Goal: Navigation & Orientation: Find specific page/section

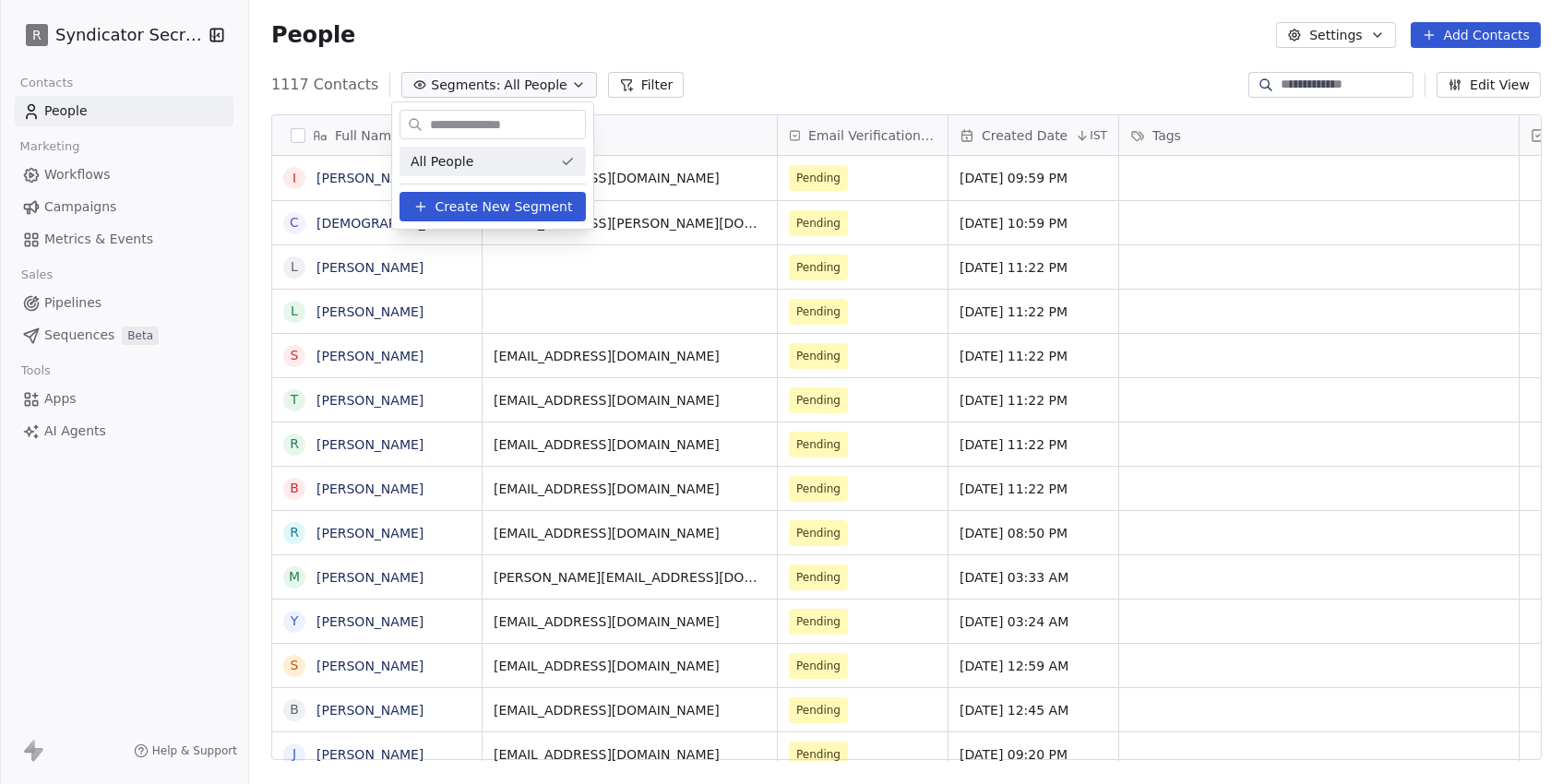
scroll to position [690, 1313]
click at [555, 36] on html "R Syndicator Secrets Contacts People Marketing Workflows Campaigns Metrics & Ev…" at bounding box center [782, 392] width 1563 height 784
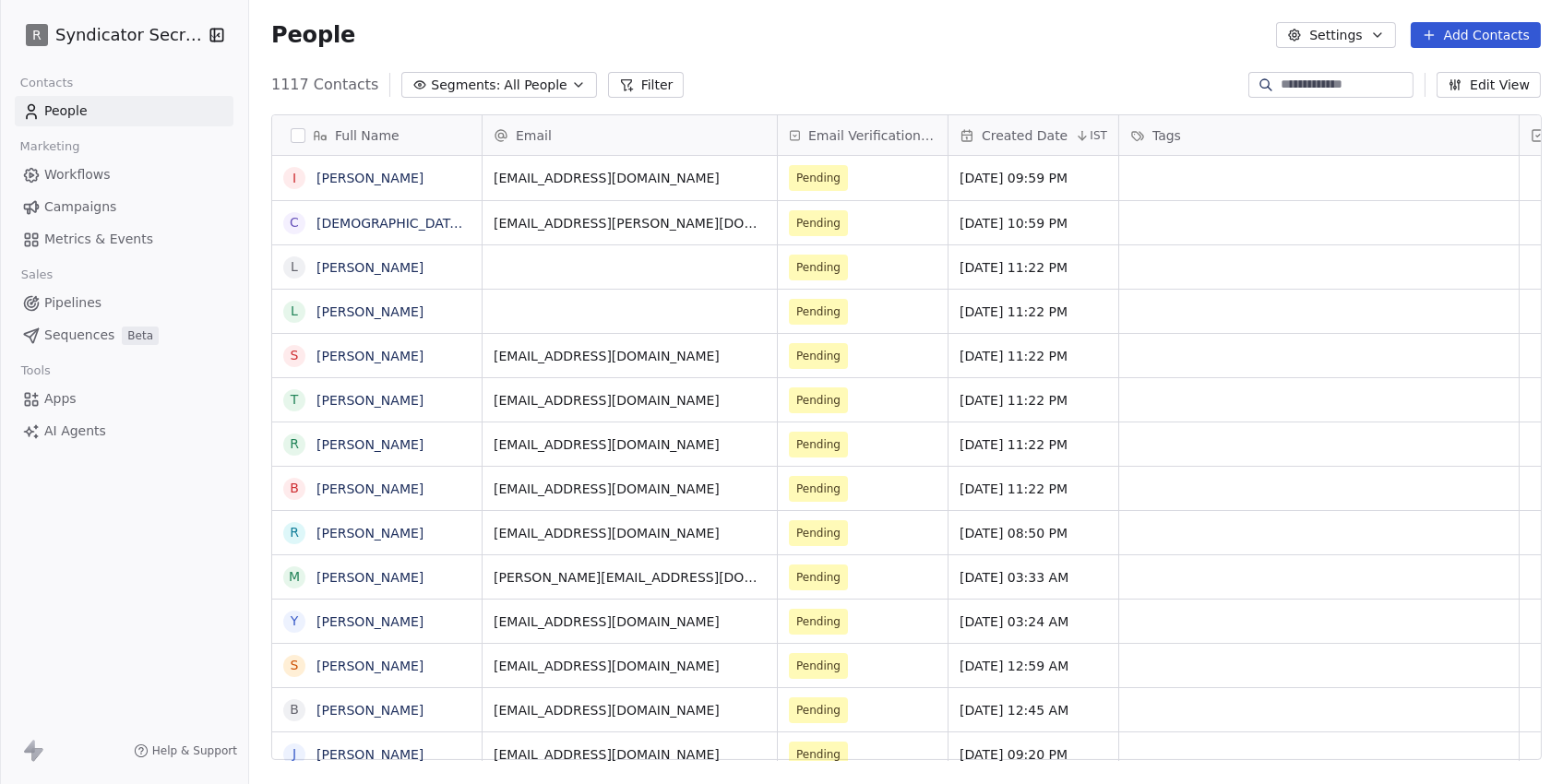
click at [571, 85] on icon "button" at bounding box center [578, 84] width 15 height 15
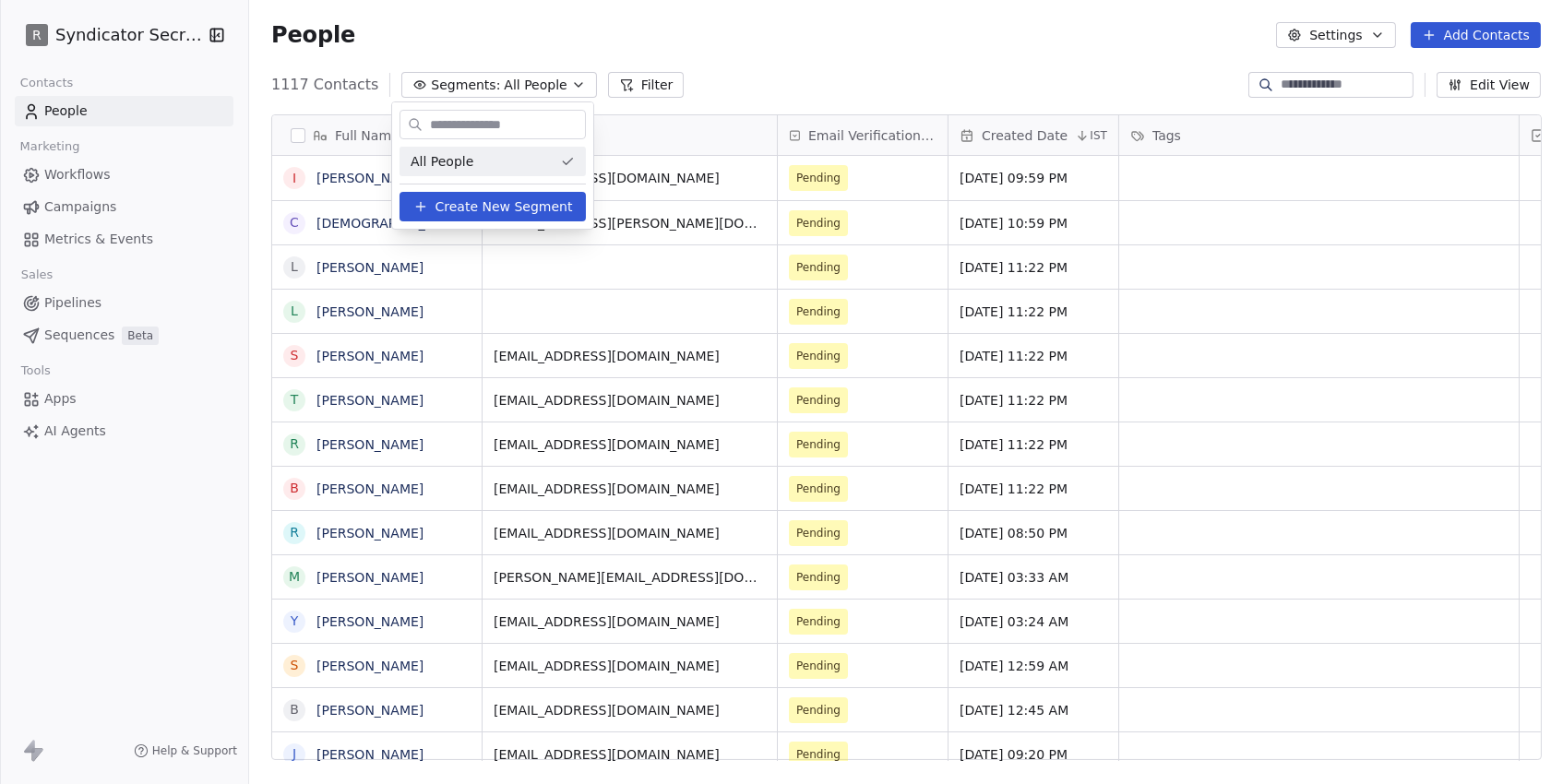
click at [817, 59] on html "R Syndicator Secrets Contacts People Marketing Workflows Campaigns Metrics & Ev…" at bounding box center [782, 392] width 1563 height 784
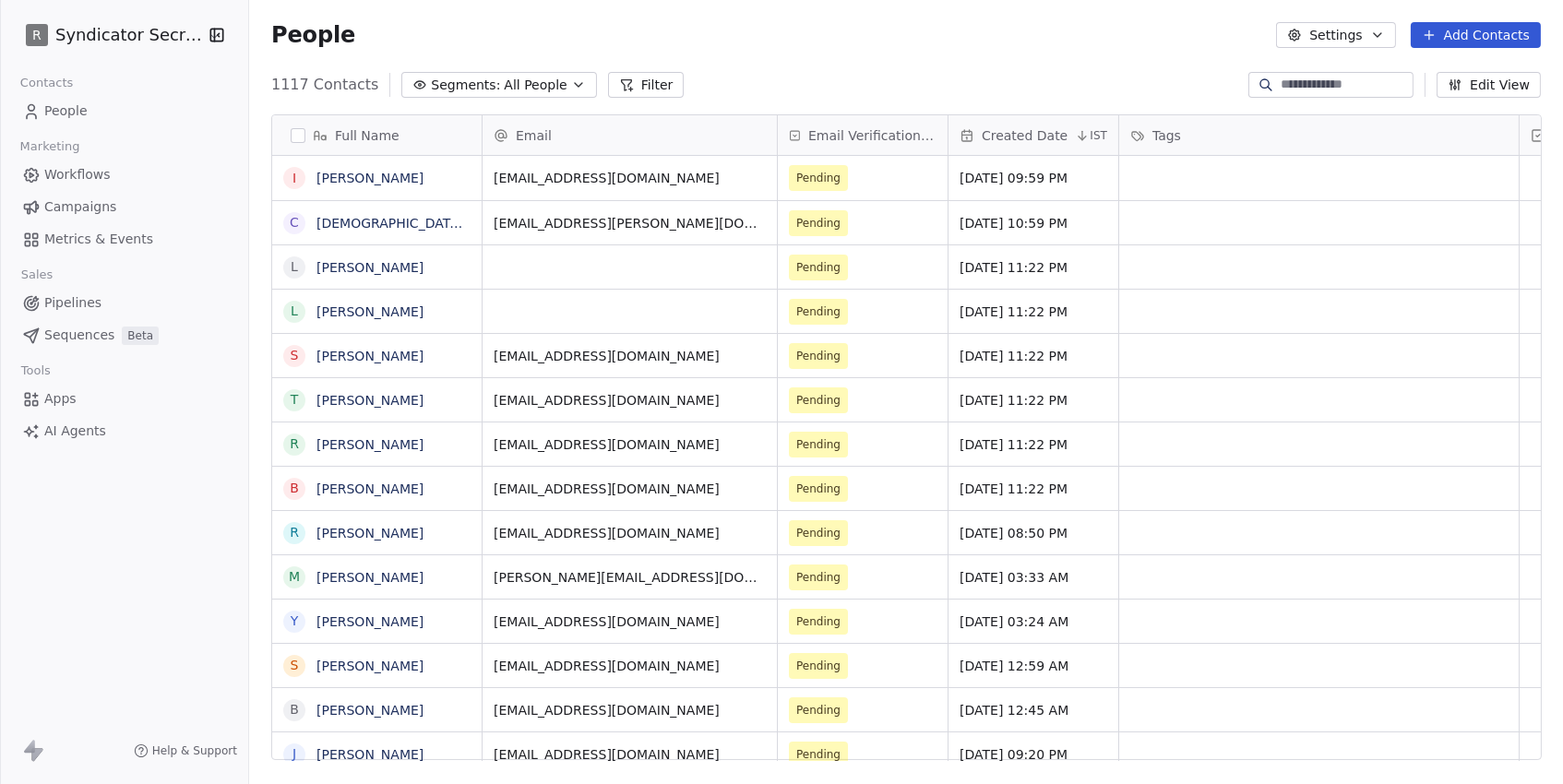
click at [69, 200] on span "Campaigns" at bounding box center [79, 208] width 71 height 20
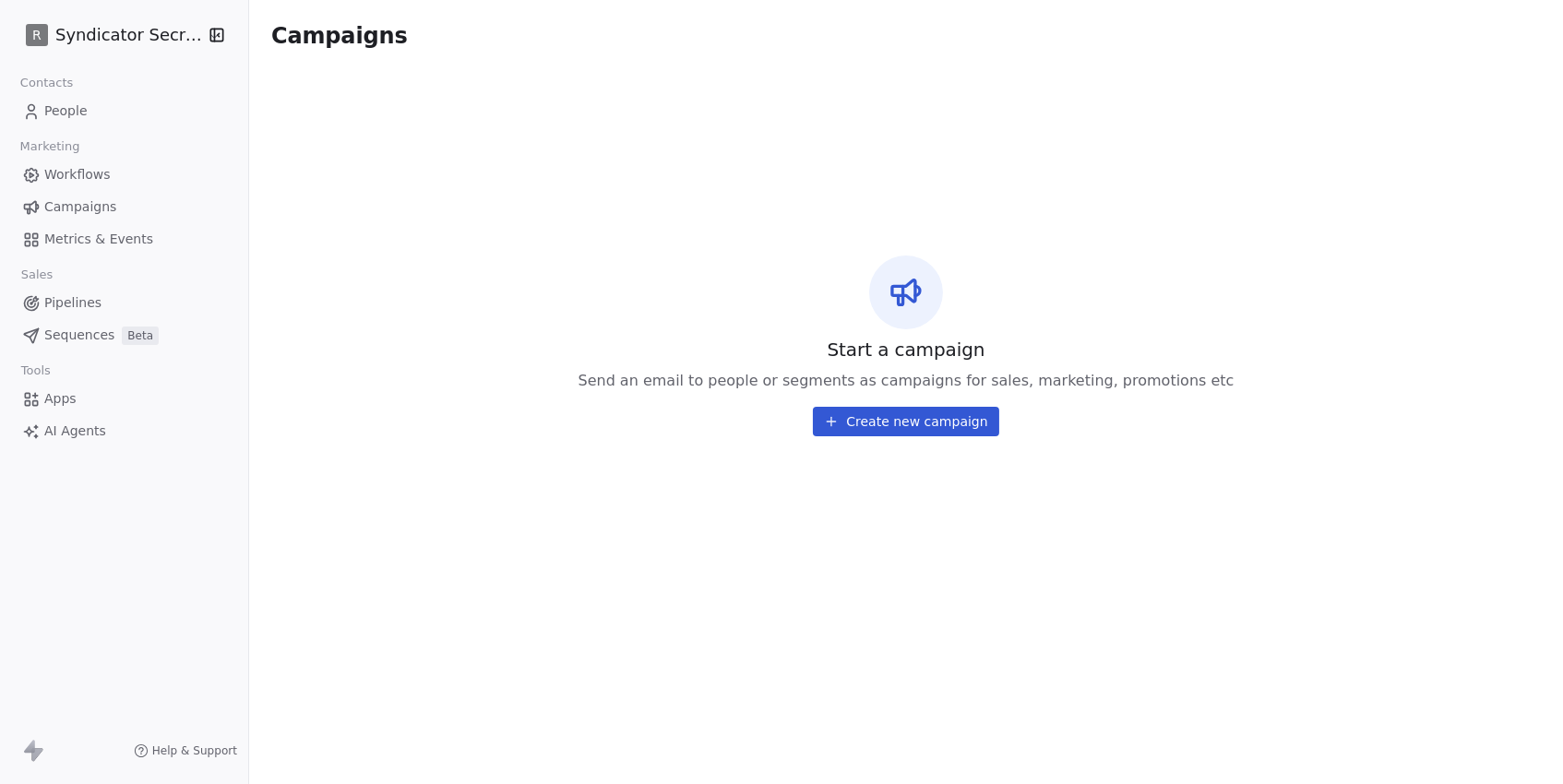
click at [150, 38] on html "R Syndicator Secrets Contacts People Marketing Workflows Campaigns Metrics & Ev…" at bounding box center [782, 392] width 1563 height 784
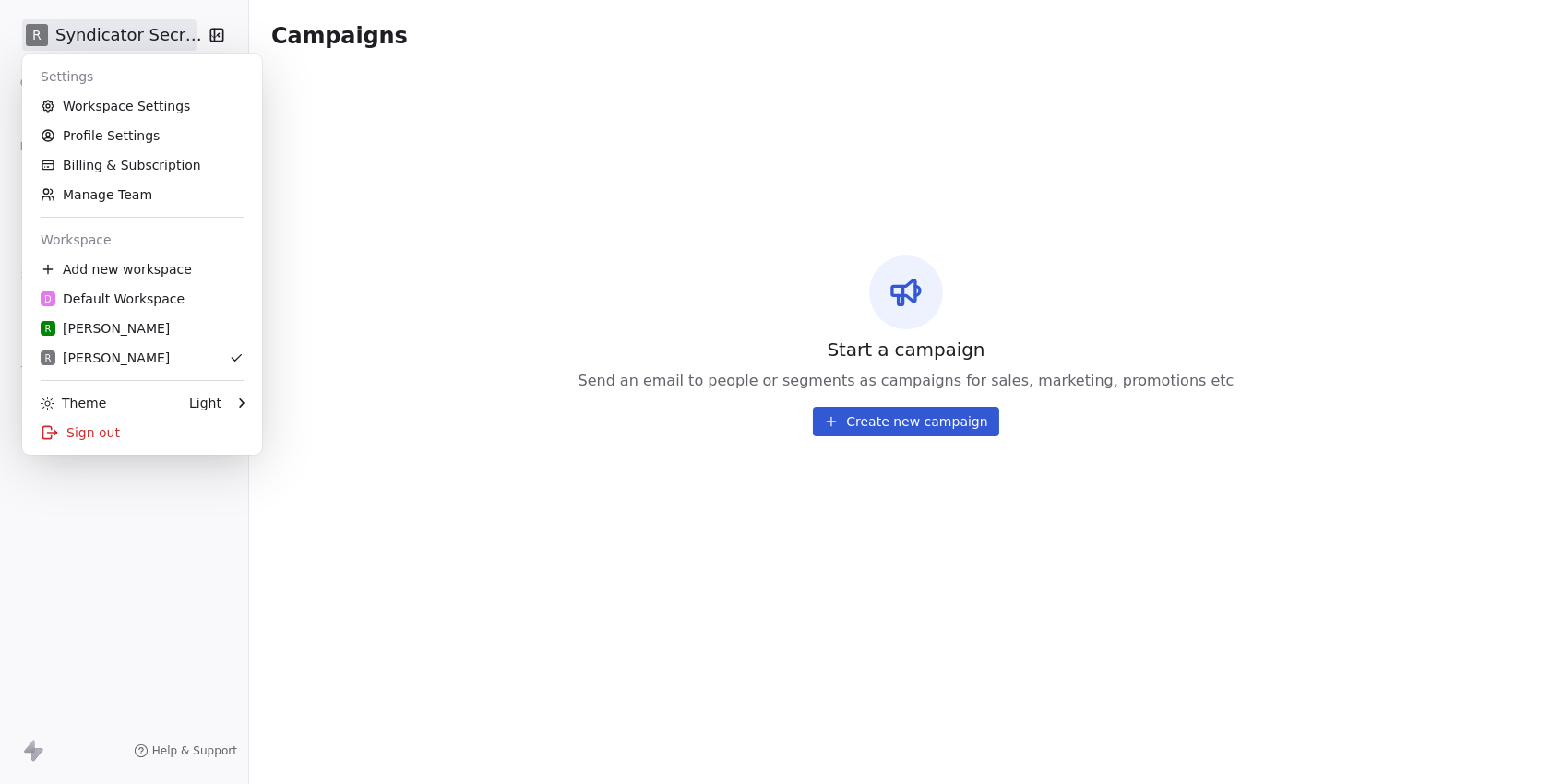
click at [357, 346] on html "R Syndicator Secrets Contacts People Marketing Workflows Campaigns Metrics & Ev…" at bounding box center [782, 392] width 1563 height 784
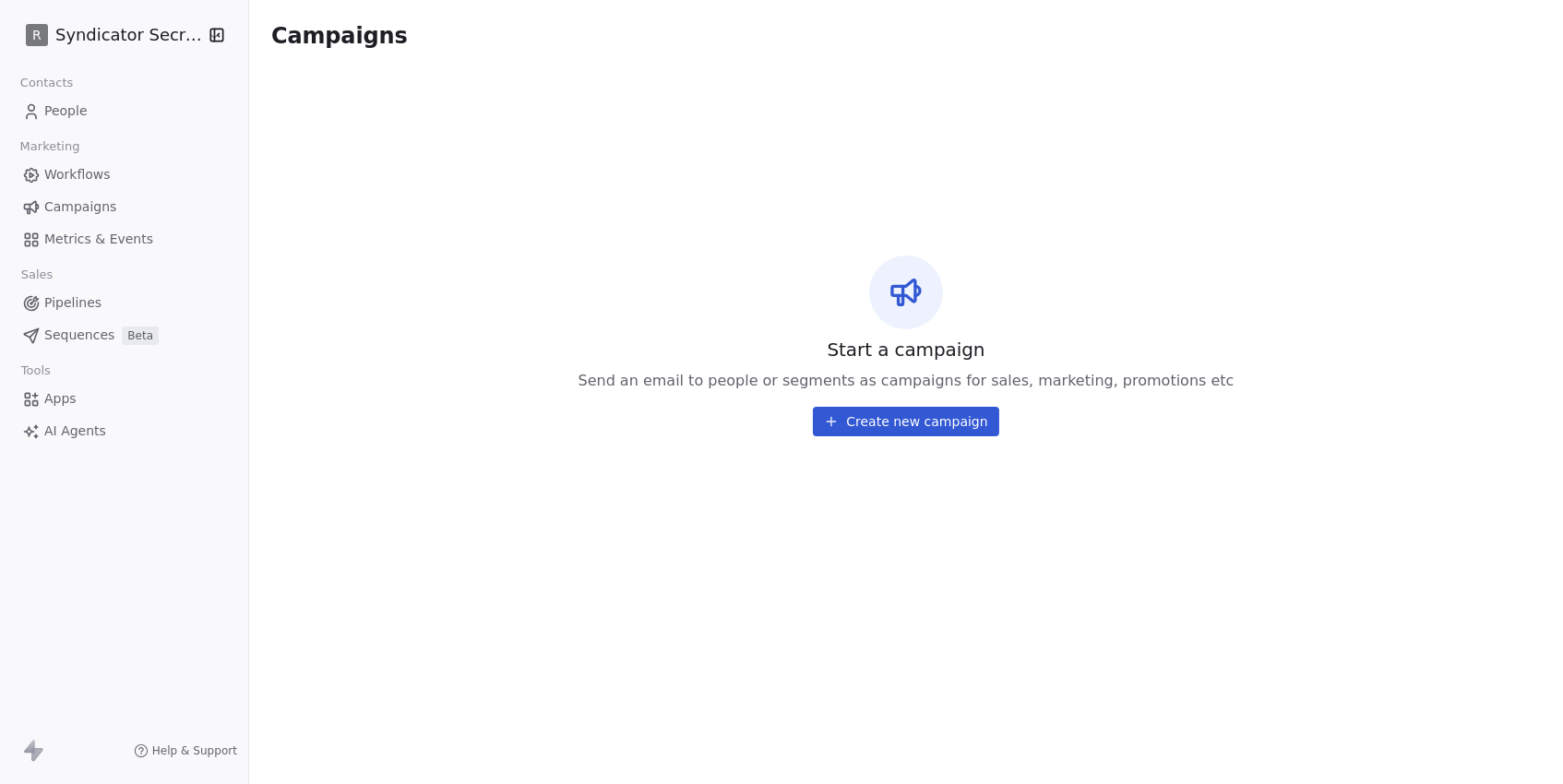
click at [144, 22] on html "R Syndicator Secrets Contacts People Marketing Workflows Campaigns Metrics & Ev…" at bounding box center [782, 392] width 1563 height 784
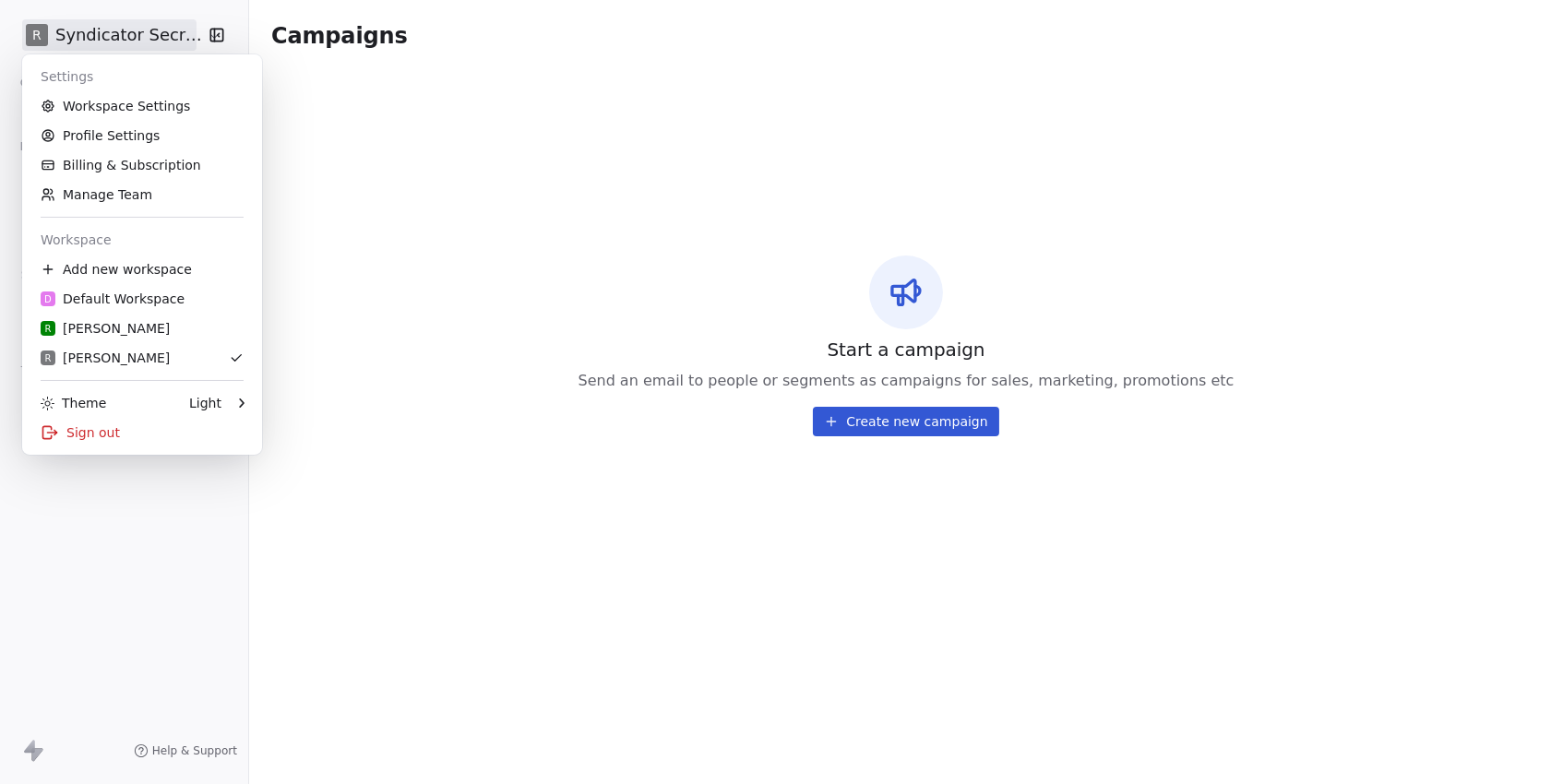
click at [307, 159] on html "R Syndicator Secrets Contacts People Marketing Workflows Campaigns Metrics & Ev…" at bounding box center [782, 392] width 1563 height 784
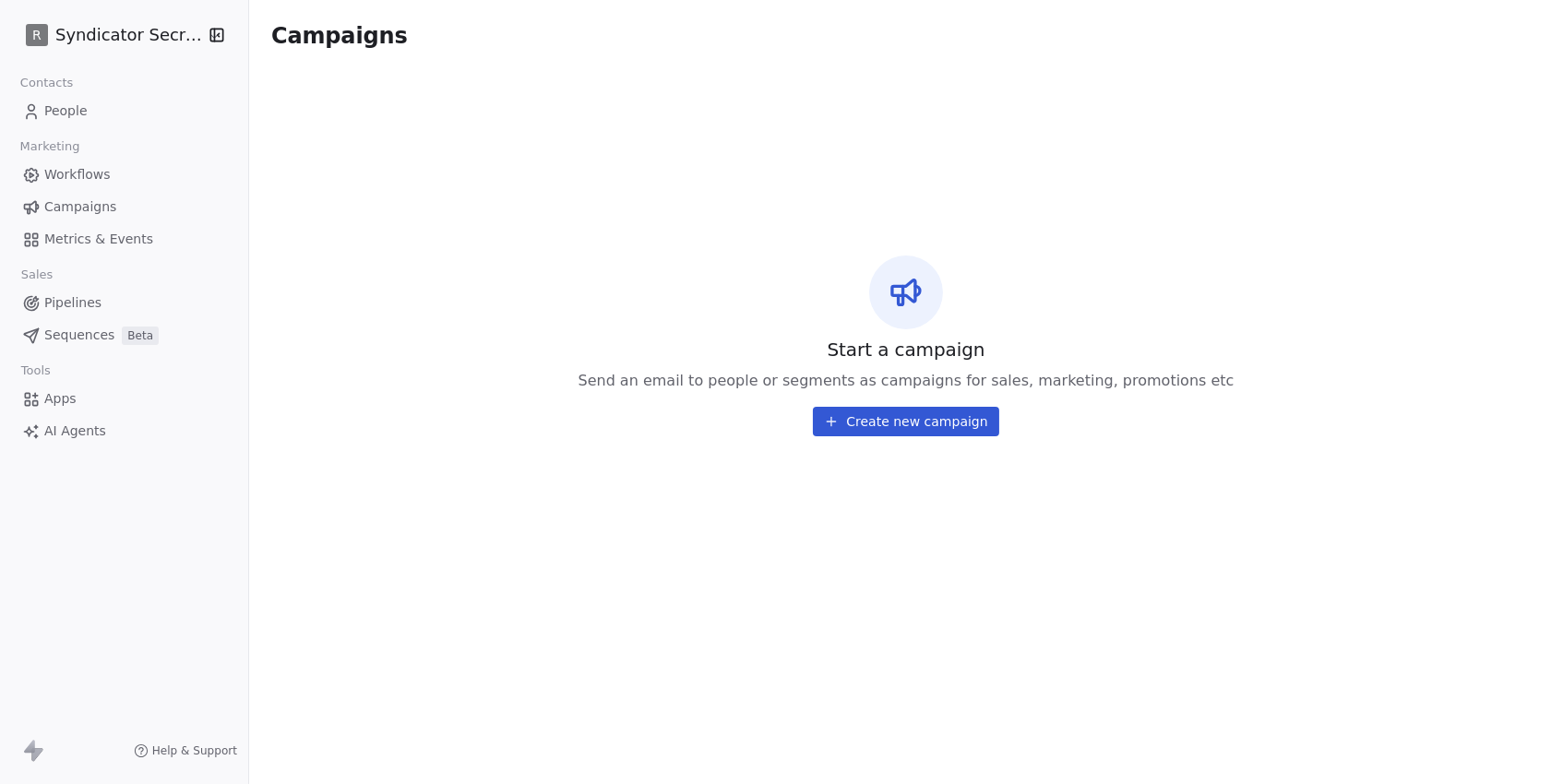
click at [58, 115] on span "People" at bounding box center [66, 112] width 43 height 20
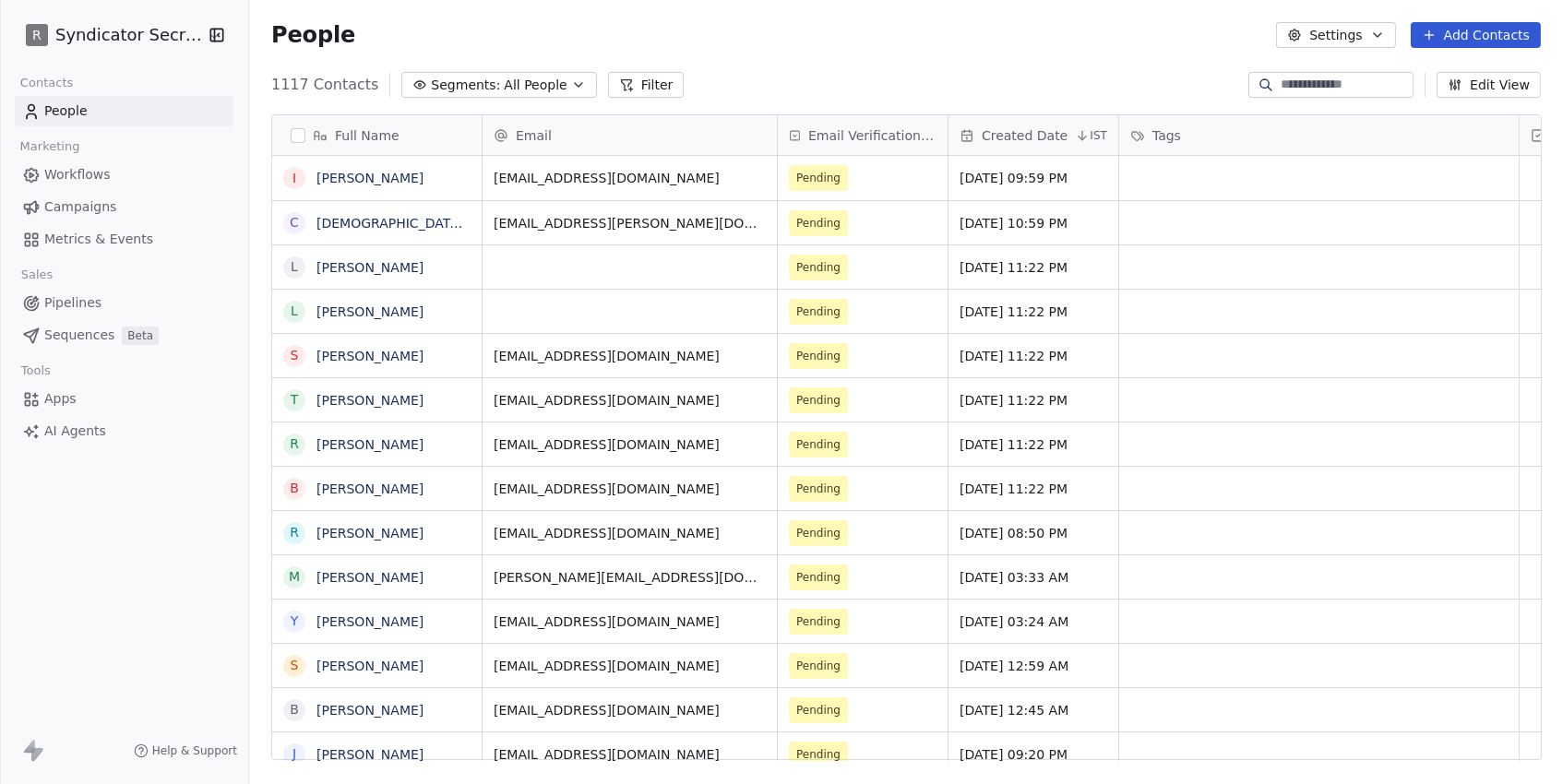
scroll to position [690, 1313]
click at [487, 75] on span "Segments:" at bounding box center [465, 85] width 70 height 20
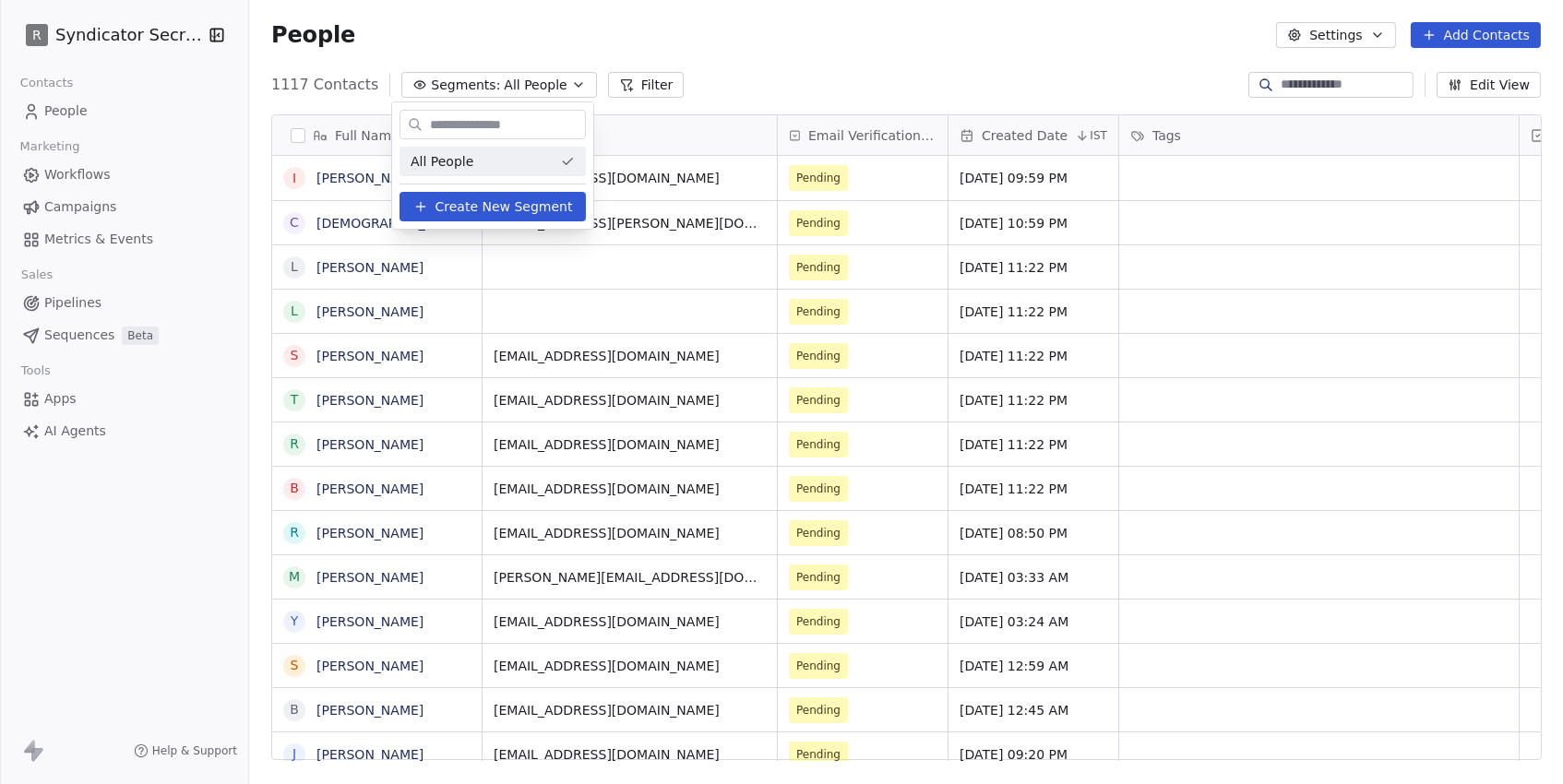
click at [155, 114] on html "R Syndicator Secrets Contacts People Marketing Workflows Campaigns Metrics & Ev…" at bounding box center [782, 392] width 1563 height 784
click at [100, 200] on html "R Syndicator Secrets Contacts People Marketing Workflows Campaigns Metrics & Ev…" at bounding box center [782, 392] width 1563 height 784
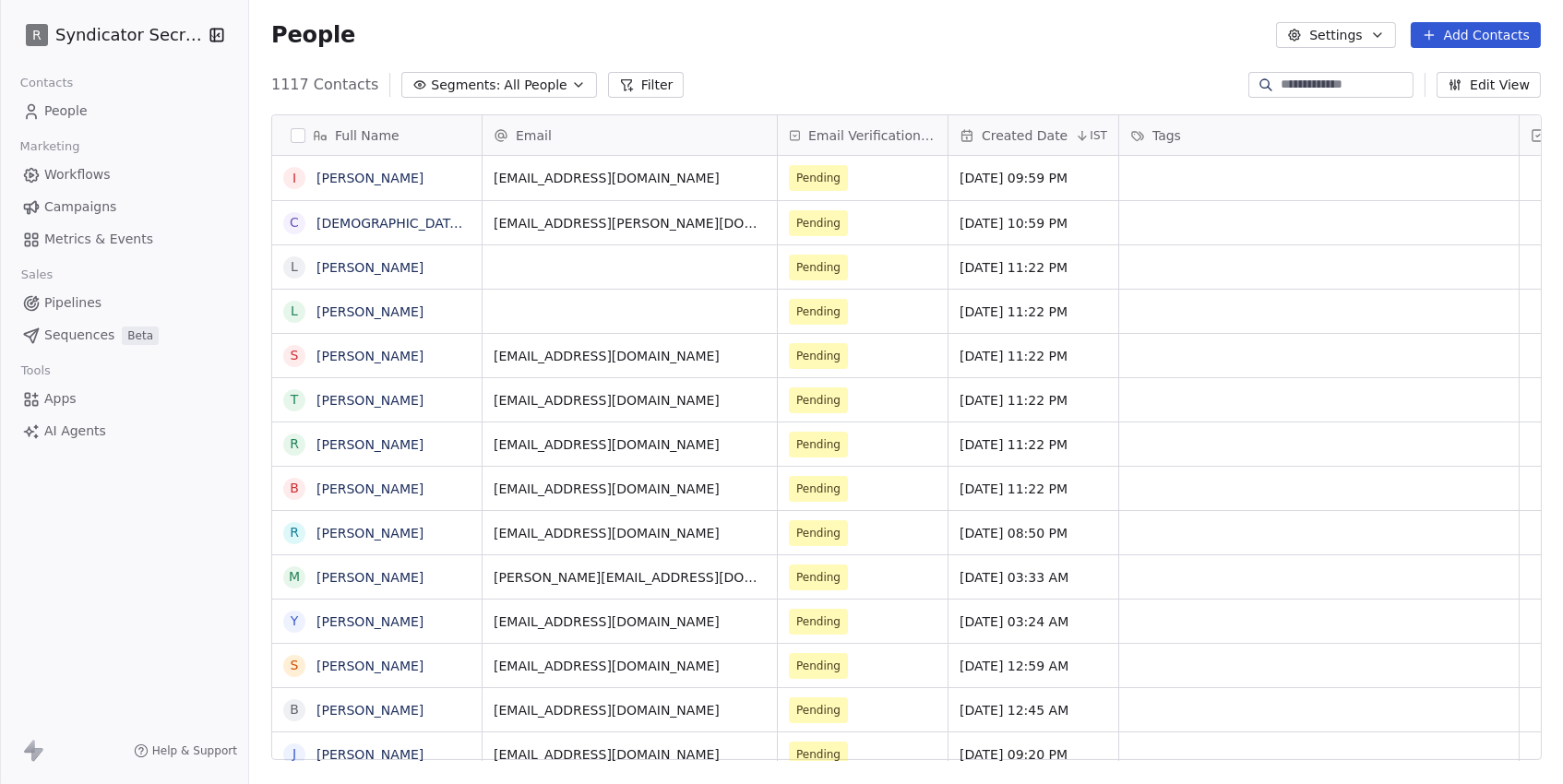
click at [77, 205] on span "Campaigns" at bounding box center [79, 208] width 71 height 20
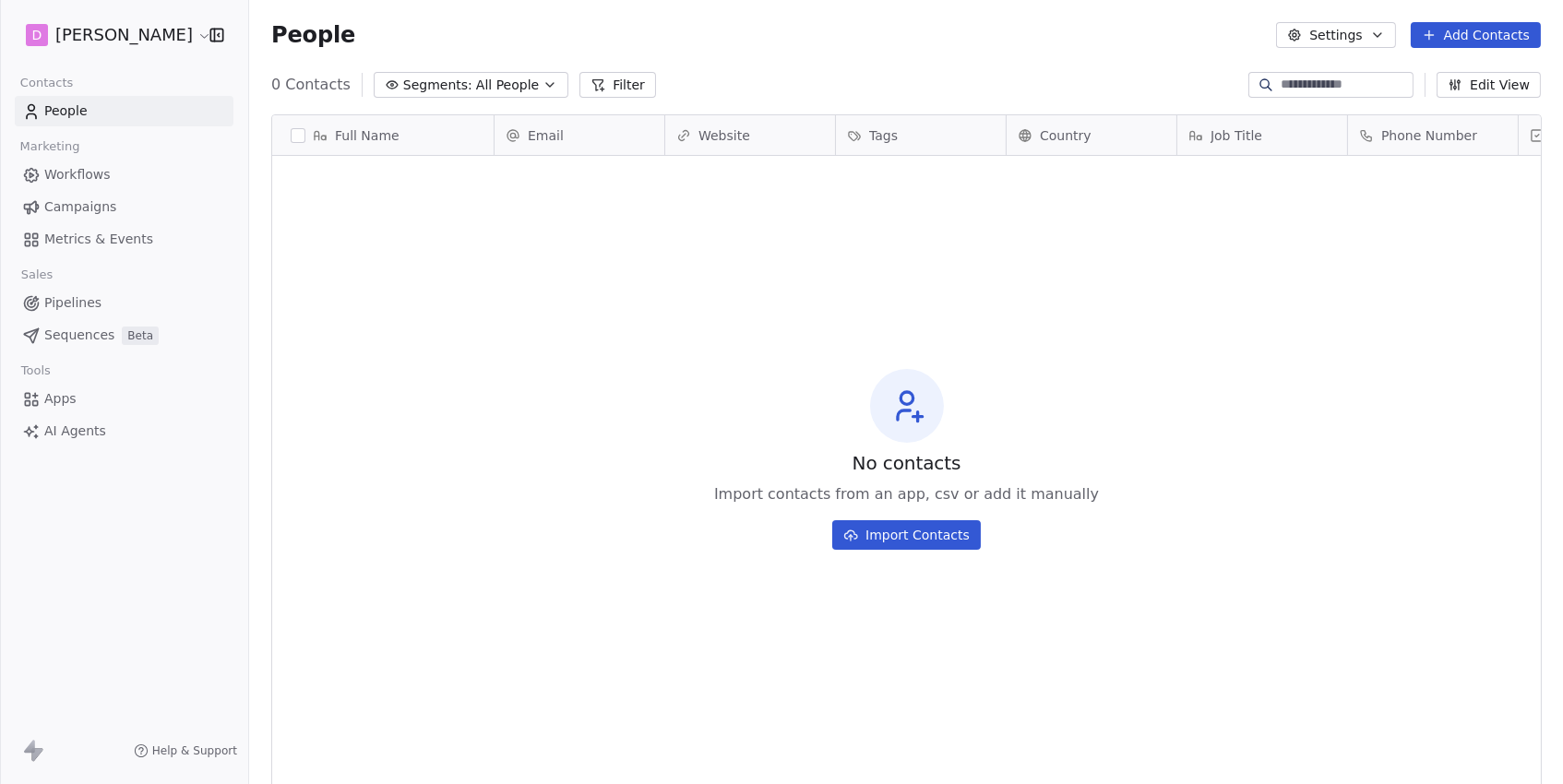
scroll to position [690, 1313]
click at [527, 90] on span "All People" at bounding box center [507, 85] width 63 height 20
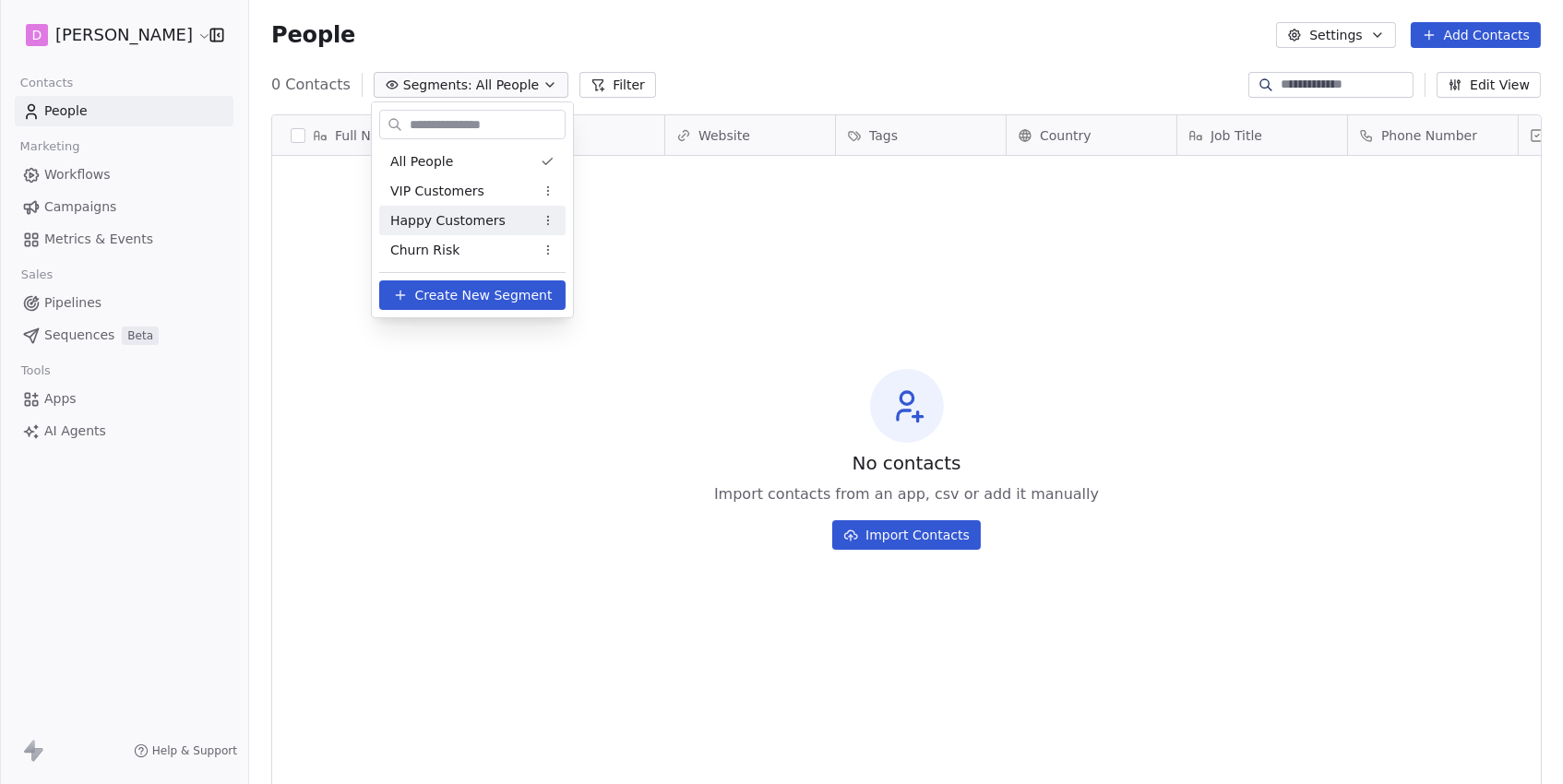
click at [75, 181] on html "D [PERSON_NAME] Contacts People Marketing Workflows Campaigns Metrics & Events …" at bounding box center [782, 392] width 1563 height 784
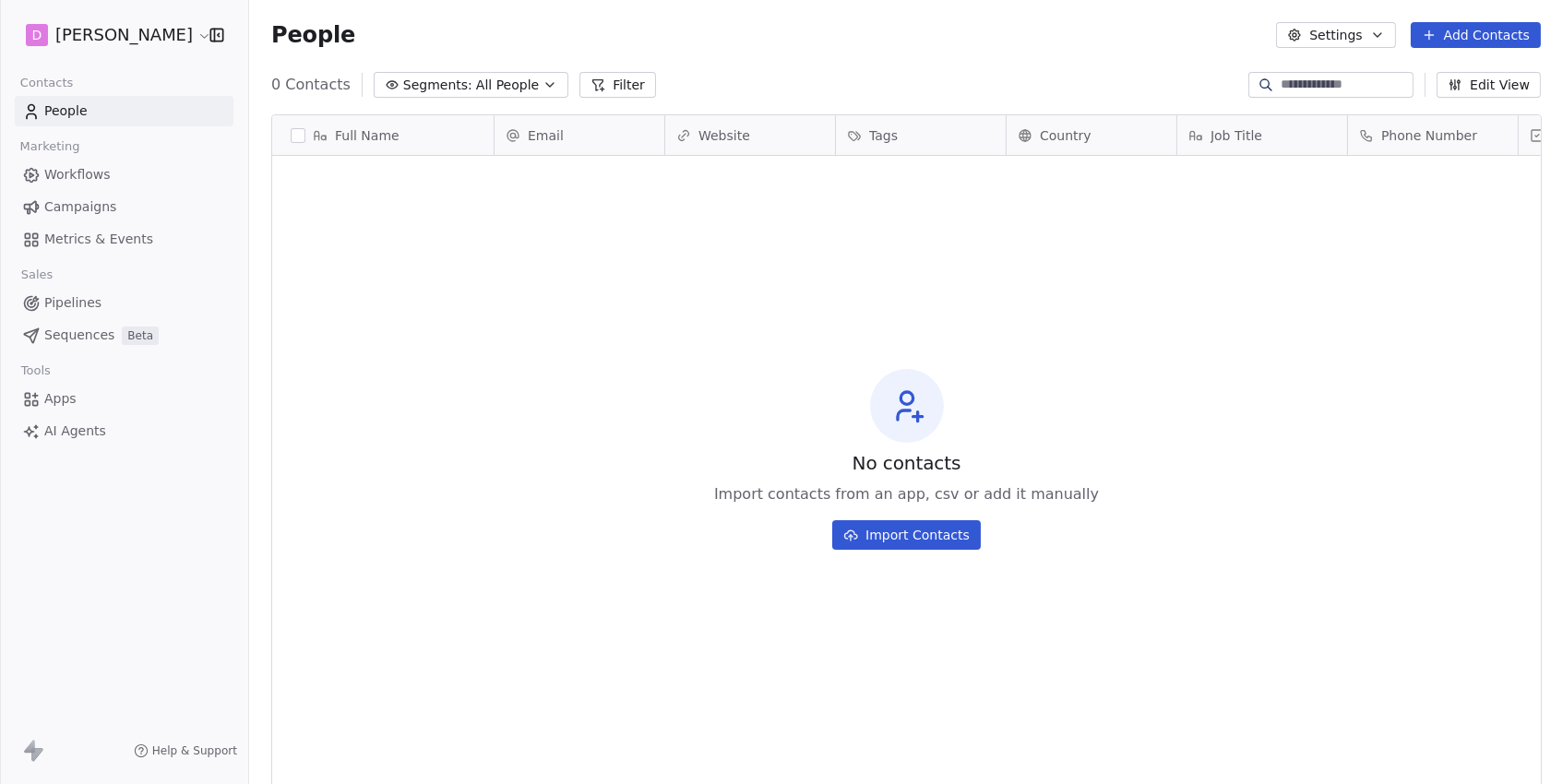
click at [80, 198] on span "Campaigns" at bounding box center [79, 208] width 71 height 20
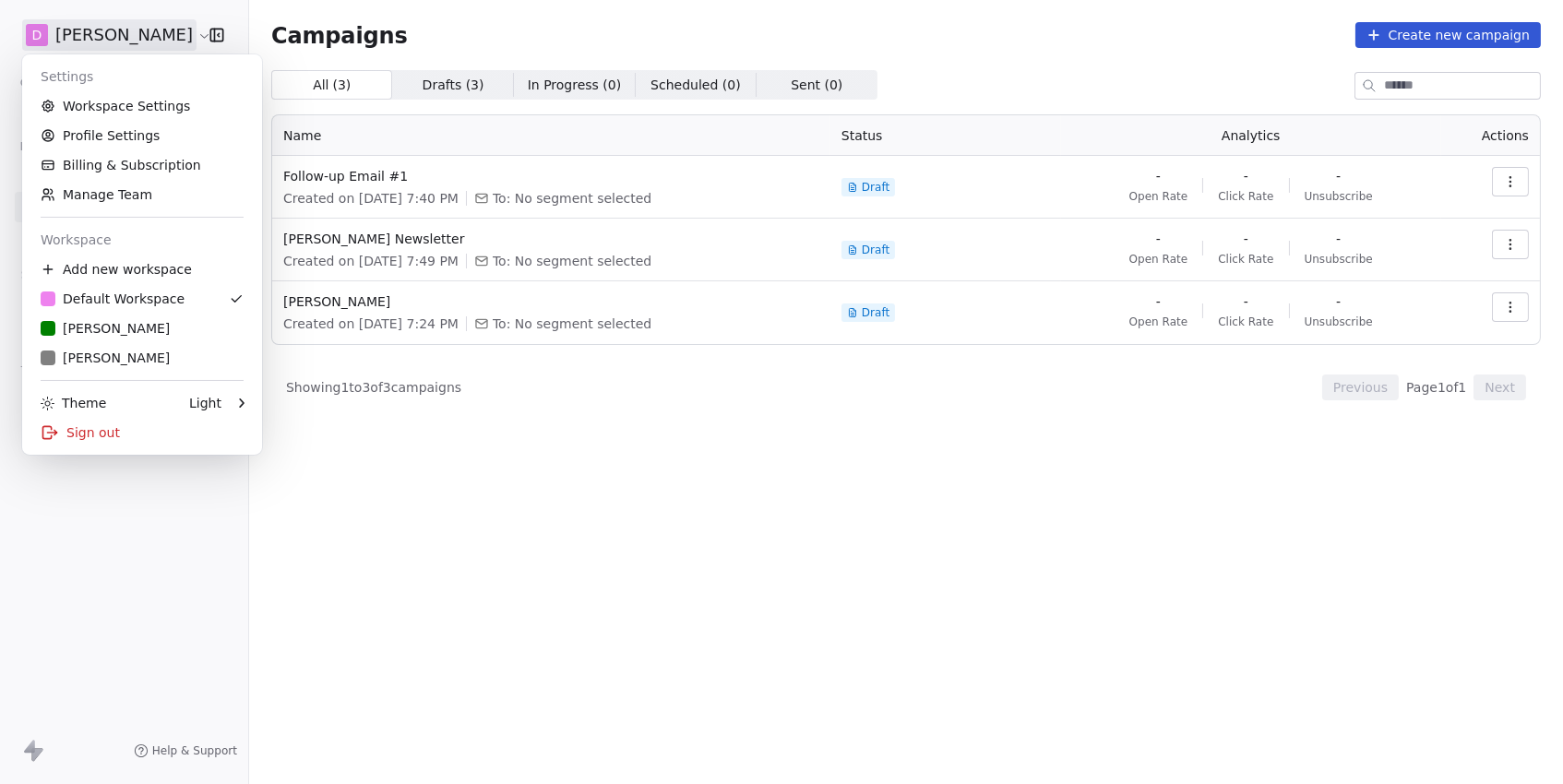
click at [136, 34] on html "D [PERSON_NAME] Contacts People Marketing Workflows Campaigns Metrics & Events …" at bounding box center [782, 392] width 1563 height 784
click at [114, 317] on link "R Rudy M" at bounding box center [142, 328] width 225 height 29
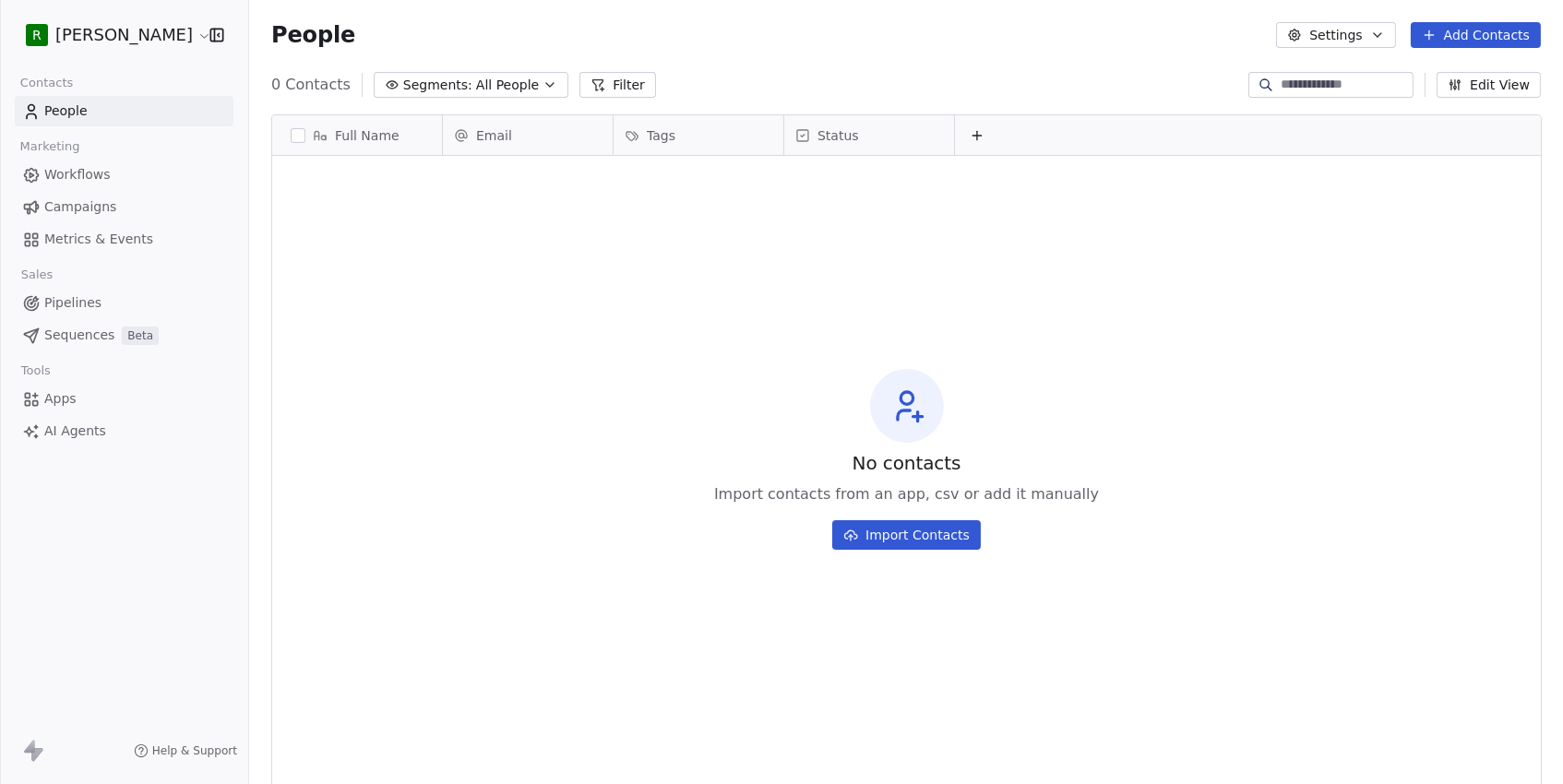
scroll to position [690, 1313]
click at [99, 38] on html "R Matt Young Contacts People Marketing Workflows Campaigns Metrics & Events Sal…" at bounding box center [782, 392] width 1563 height 784
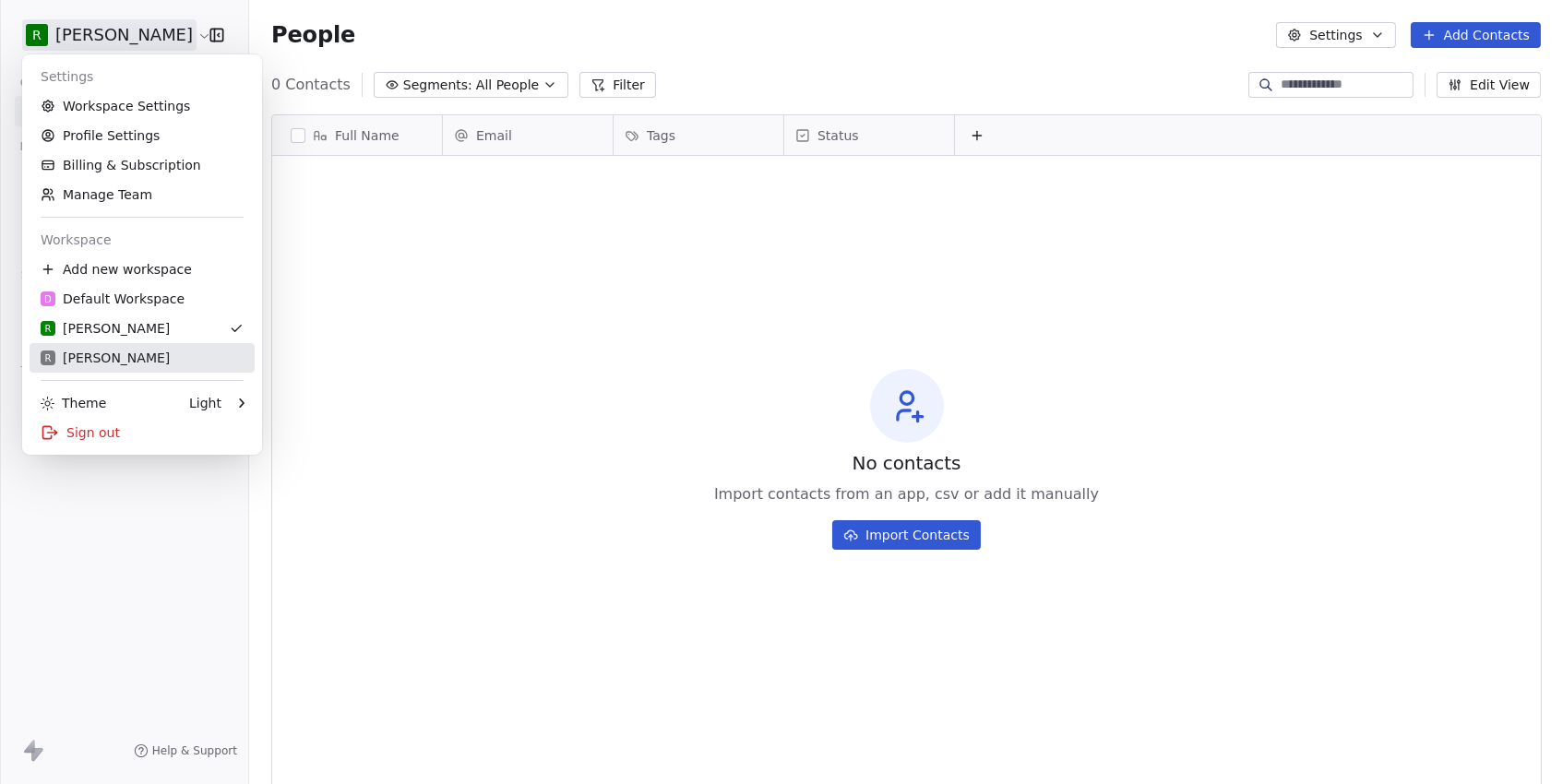
click at [100, 349] on div "R Rudy M" at bounding box center [105, 357] width 129 height 19
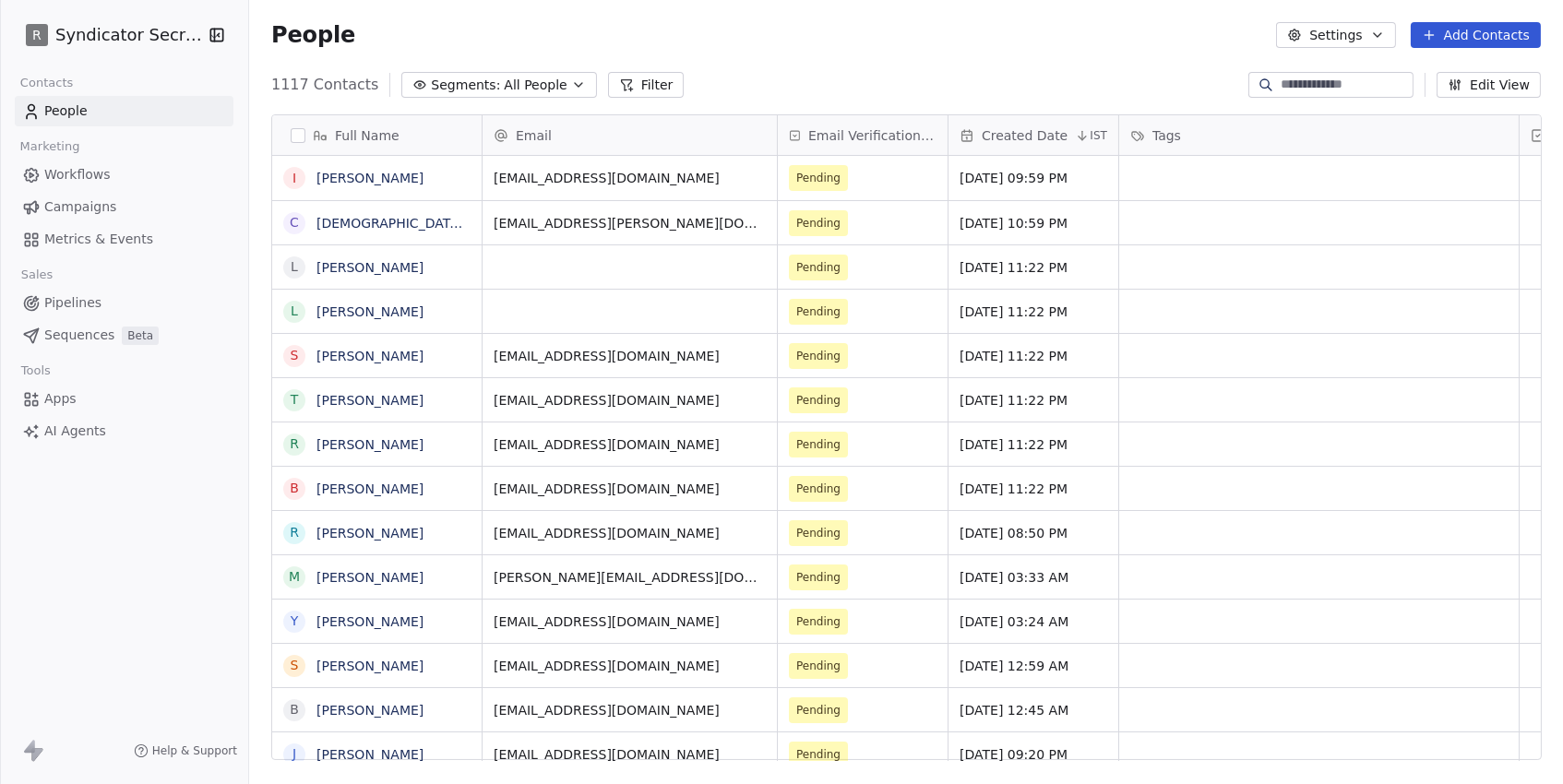
scroll to position [690, 1313]
click at [113, 205] on span "Campaigns" at bounding box center [79, 208] width 71 height 20
